Goal: Information Seeking & Learning: Learn about a topic

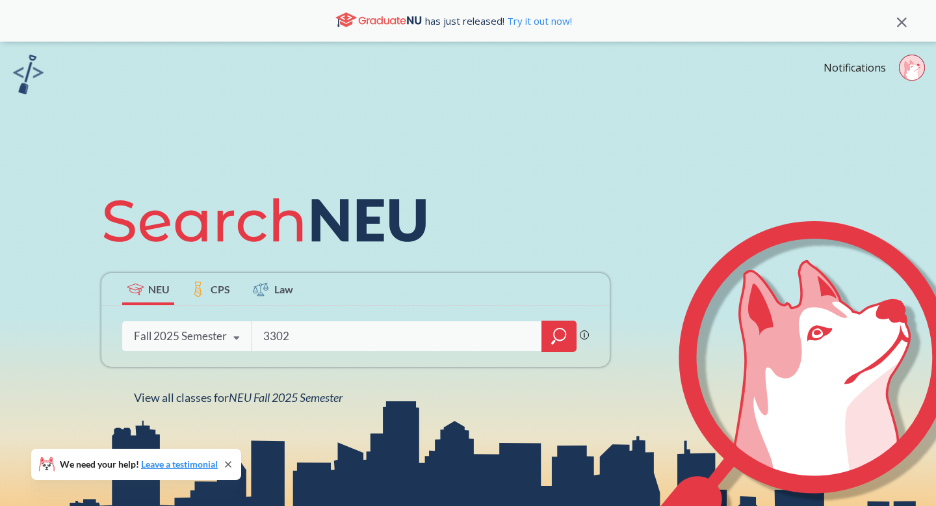
type input "3302"
click at [548, 330] on div at bounding box center [558, 335] width 35 height 31
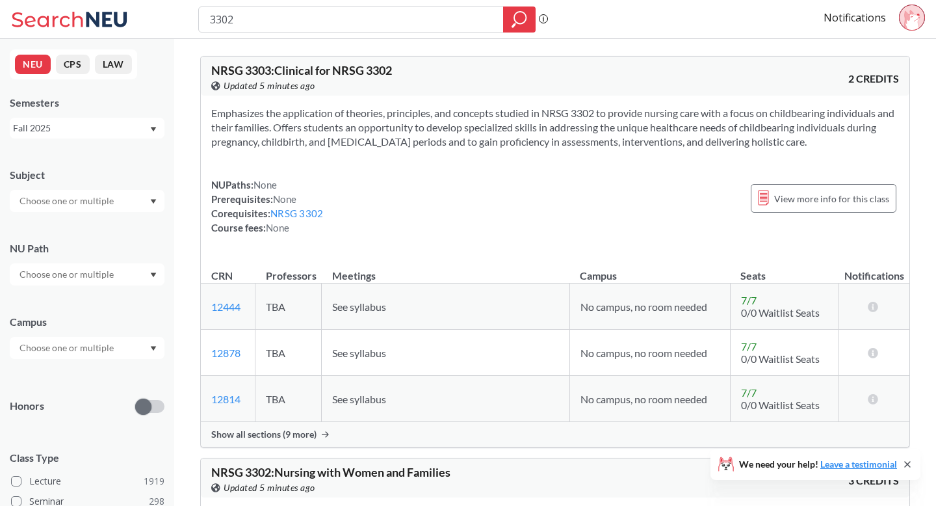
click at [911, 19] on icon at bounding box center [912, 20] width 16 height 20
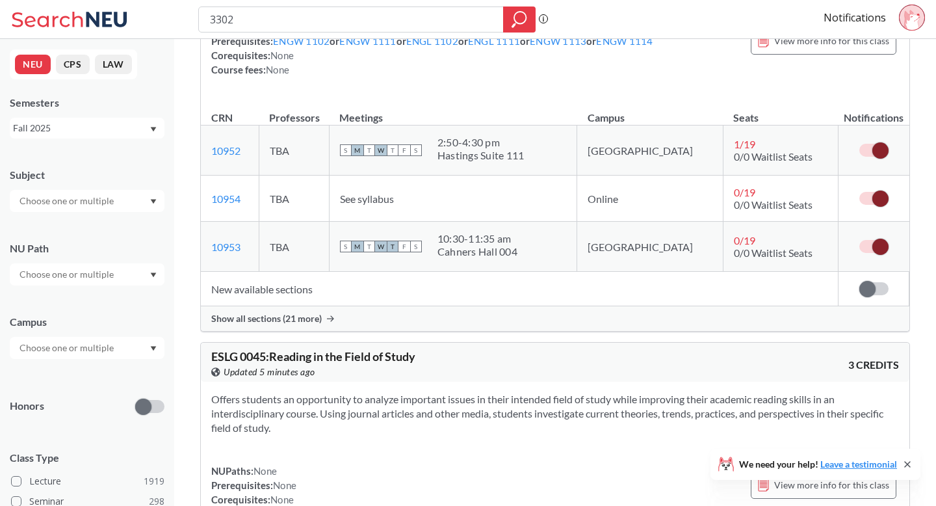
scroll to position [1375, 0]
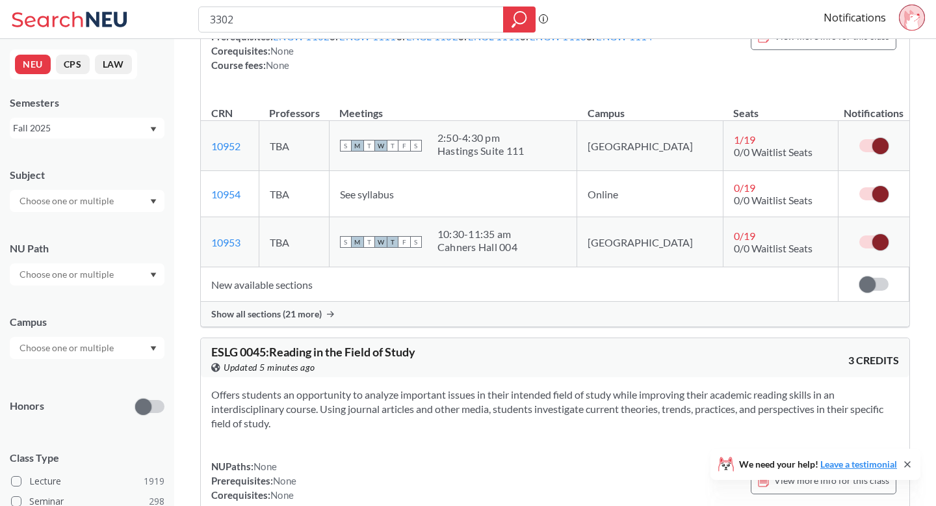
click at [265, 320] on span "Show all sections (21 more)" at bounding box center [266, 314] width 110 height 12
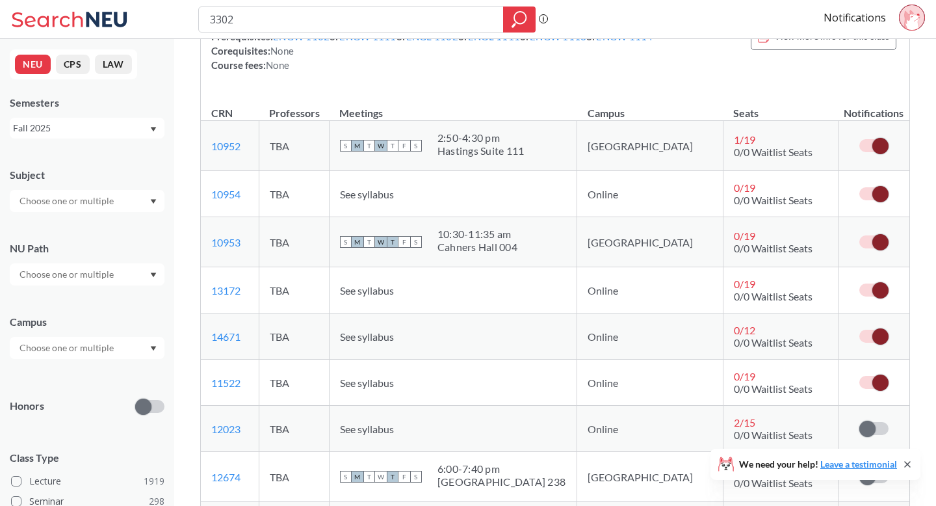
click at [877, 154] on span at bounding box center [880, 146] width 16 height 16
click at [859, 139] on input "checkbox" at bounding box center [859, 139] width 0 height 0
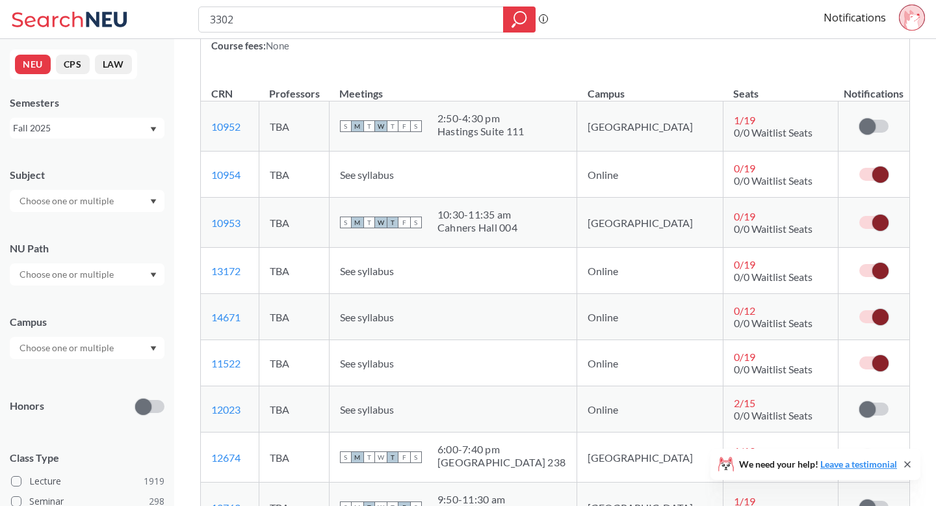
scroll to position [1393, 0]
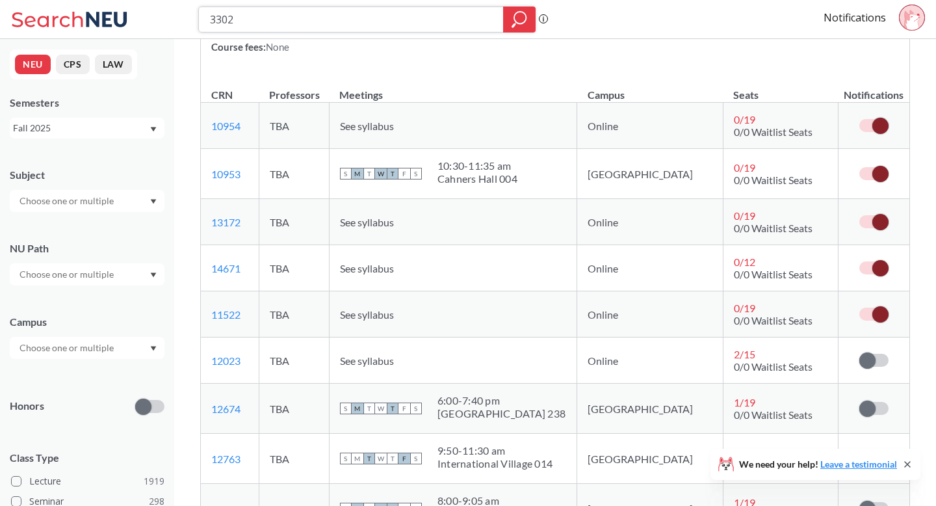
click at [248, 19] on input "3302" at bounding box center [351, 19] width 285 height 22
type input "3315"
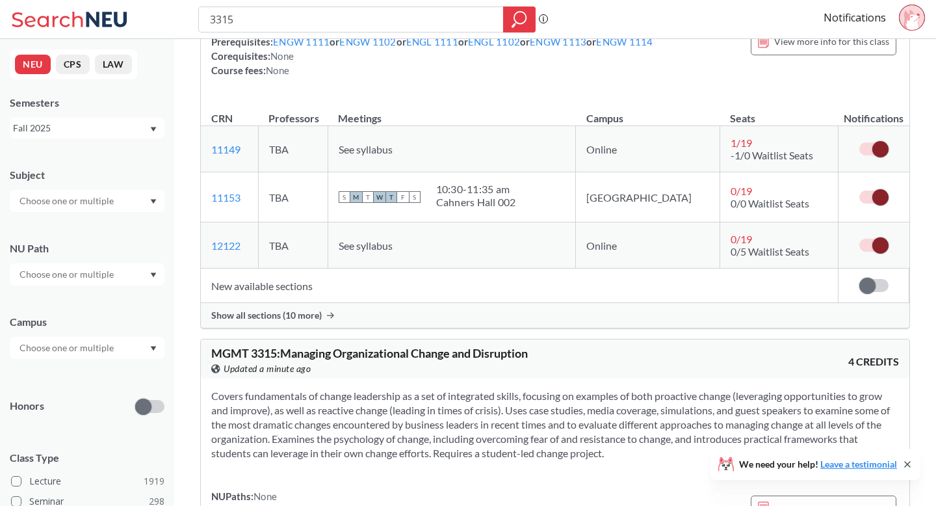
scroll to position [176, 0]
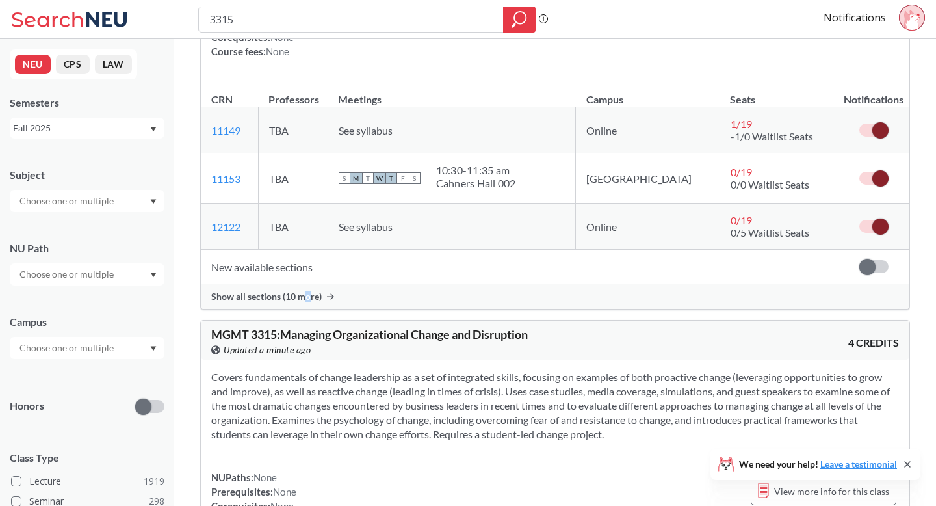
click at [307, 302] on span "Show all sections (10 more)" at bounding box center [266, 296] width 110 height 12
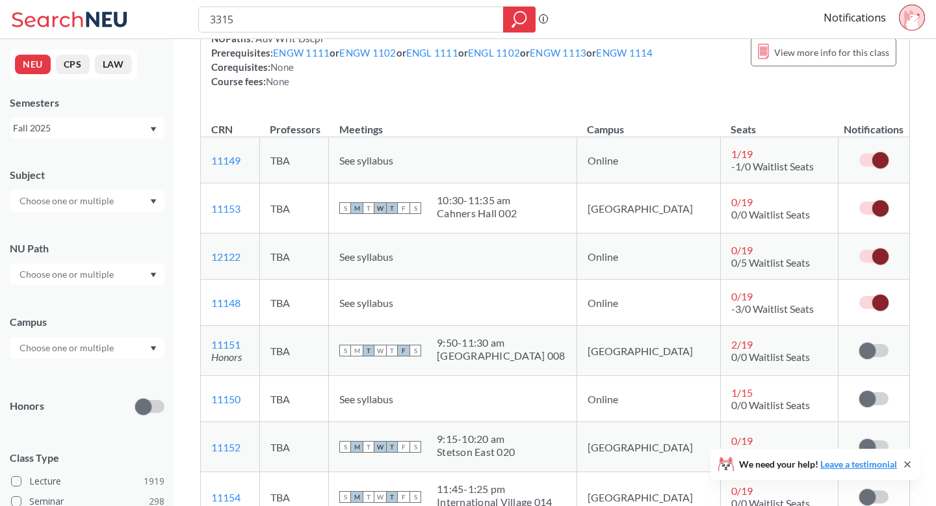
scroll to position [154, 0]
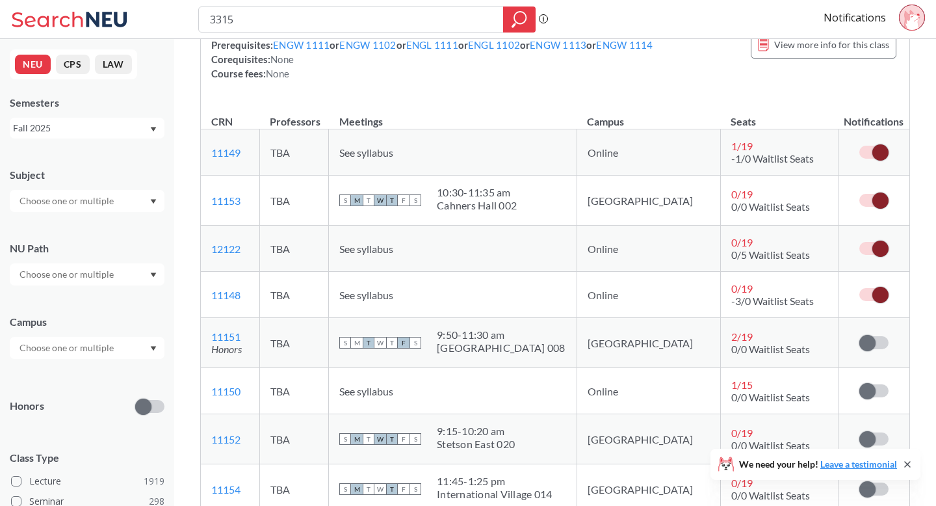
click at [878, 209] on span at bounding box center [880, 200] width 16 height 16
click at [859, 194] on input "checkbox" at bounding box center [859, 194] width 0 height 0
click at [879, 303] on span at bounding box center [880, 295] width 16 height 16
click at [859, 288] on input "checkbox" at bounding box center [859, 288] width 0 height 0
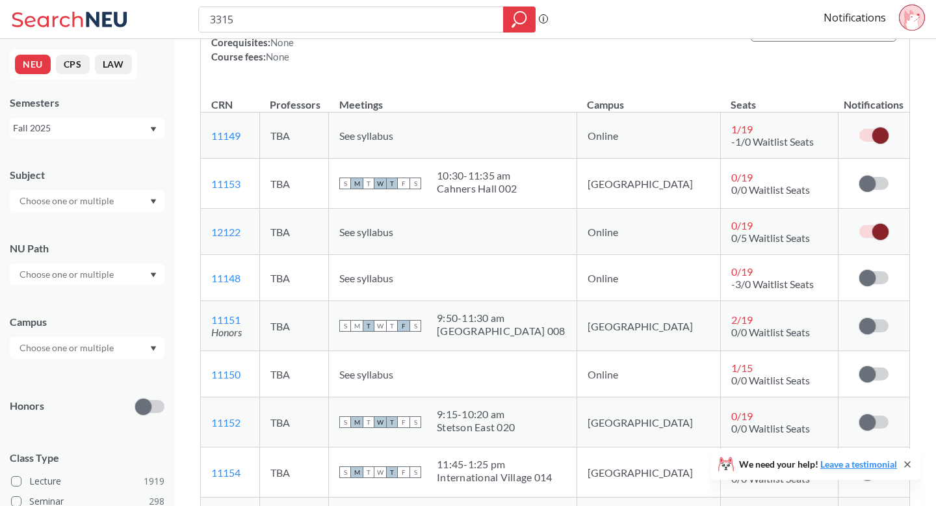
scroll to position [168, 0]
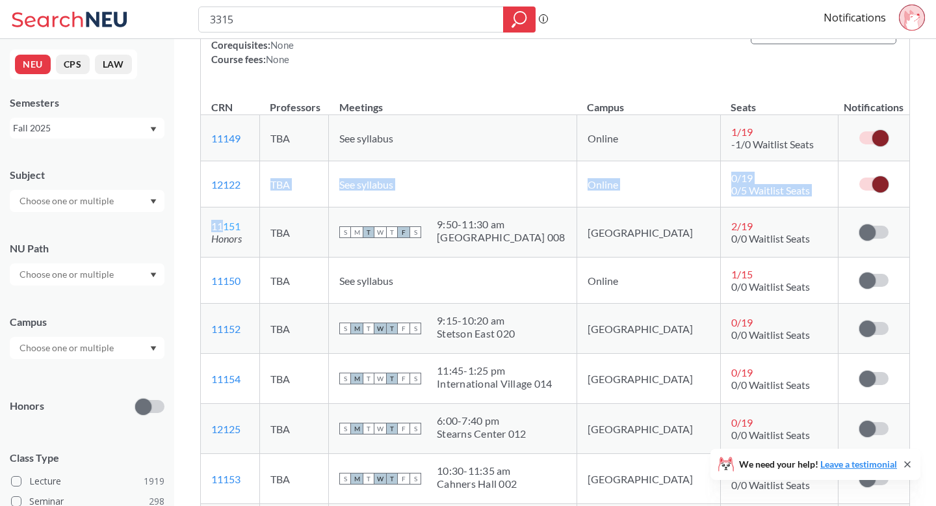
drag, startPoint x: 243, startPoint y: 246, endPoint x: 226, endPoint y: 241, distance: 17.5
click at [226, 241] on tbody "11149 View this section on Banner. TBA See syllabus Online 1 / 19 -1/0 Waitlist…" at bounding box center [555, 426] width 708 height 623
click at [257, 238] on td "11151 View this section on Banner. Honors" at bounding box center [230, 232] width 58 height 50
drag, startPoint x: 248, startPoint y: 196, endPoint x: 213, endPoint y: 194, distance: 34.5
click at [213, 194] on td "12122 View this section on Banner." at bounding box center [230, 184] width 58 height 46
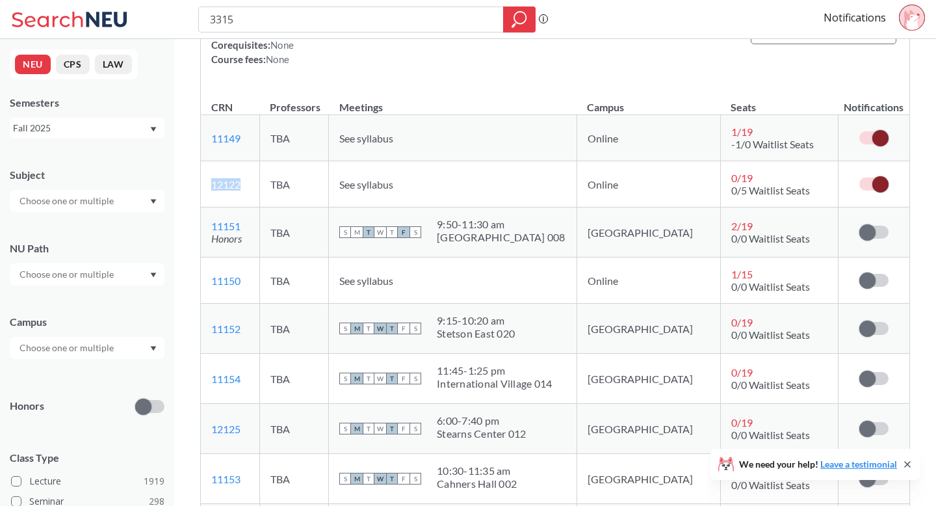
copy link "12122"
